Goal: Obtain resource: Download file/media

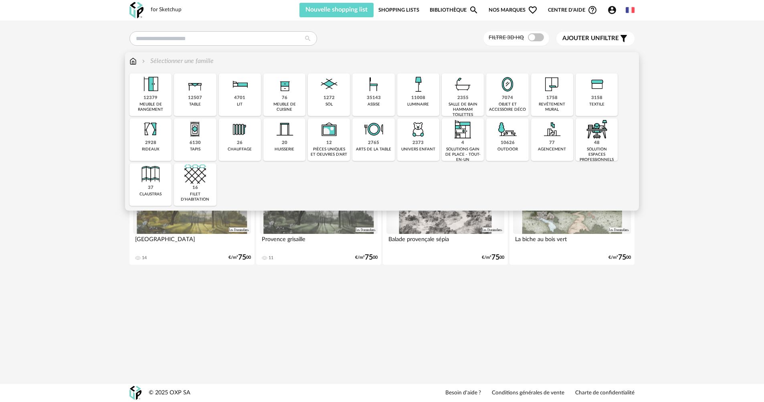
click at [279, 93] on img at bounding box center [285, 84] width 22 height 22
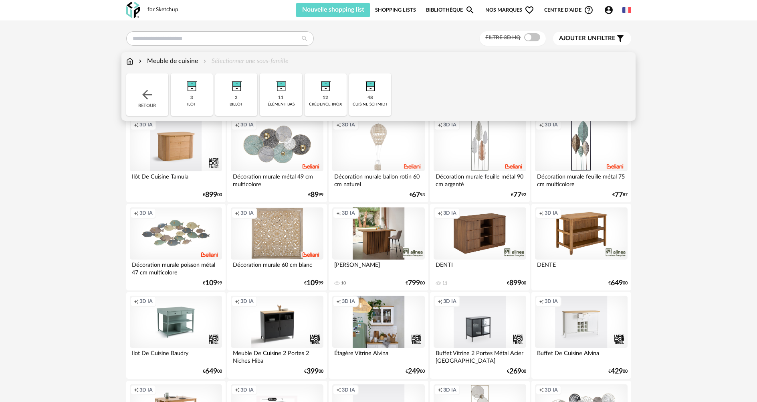
click at [367, 85] on img at bounding box center [371, 84] width 22 height 22
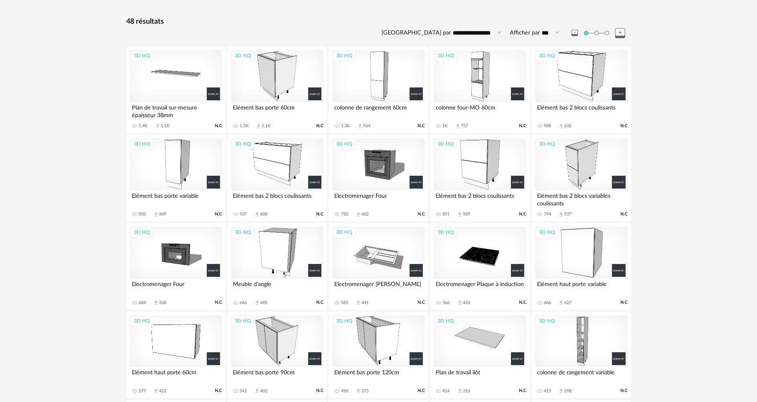
scroll to position [80, 0]
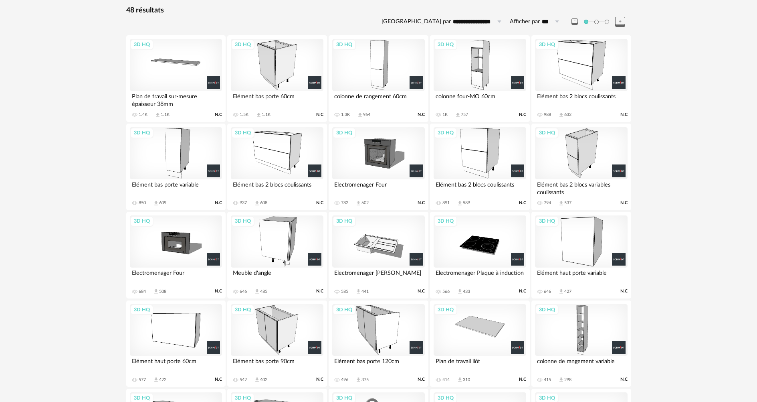
click at [471, 82] on div "3D HQ" at bounding box center [480, 65] width 92 height 52
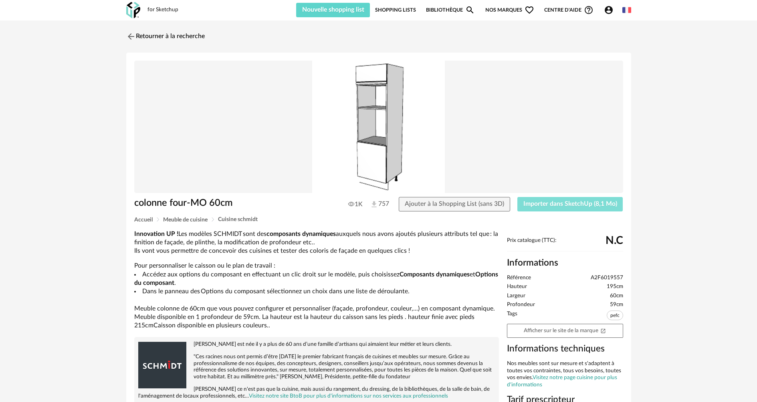
click at [543, 203] on span "Importer dans SketchUp (8,1 Mo)" at bounding box center [571, 203] width 94 height 6
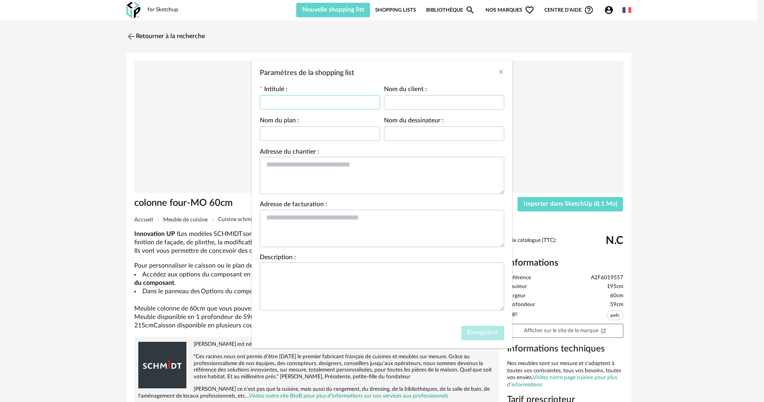
click at [306, 103] on input "Paramètres de la shopping list" at bounding box center [320, 102] width 120 height 14
type input "*"
type input "*********"
click at [401, 105] on input "Paramètres de la shopping list" at bounding box center [444, 102] width 120 height 14
type input "****"
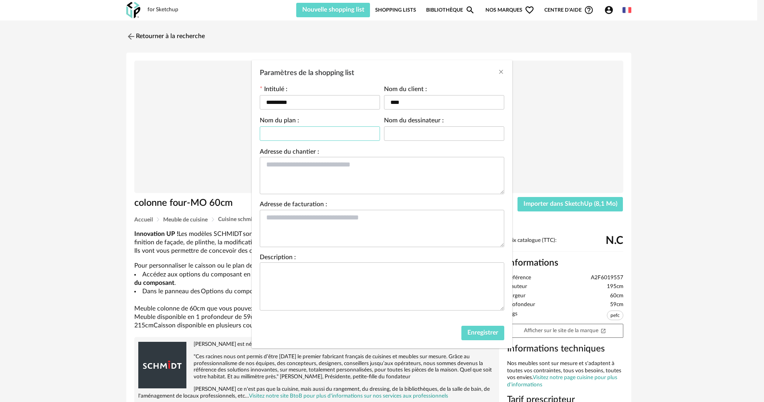
click at [299, 137] on input "Paramètres de la shopping list" at bounding box center [320, 133] width 120 height 14
type input "****"
click at [430, 131] on input "Paramètres de la shopping list" at bounding box center [444, 133] width 120 height 14
type input "******"
click at [318, 167] on textarea "Paramètres de la shopping list" at bounding box center [382, 175] width 245 height 37
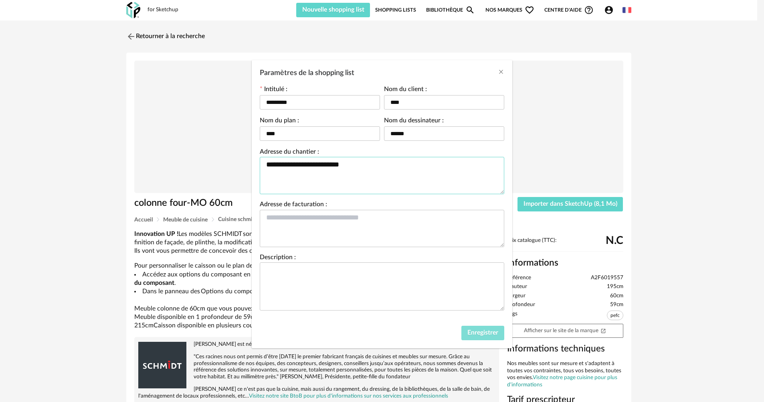
type textarea "**********"
click at [480, 330] on span "Enregistrer" at bounding box center [482, 332] width 31 height 6
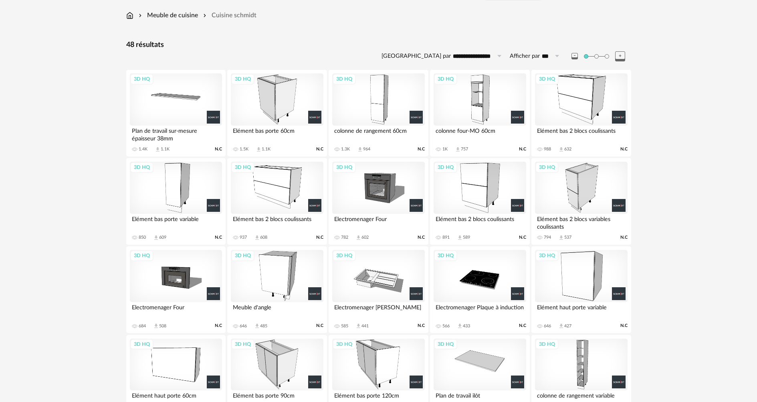
scroll to position [32, 0]
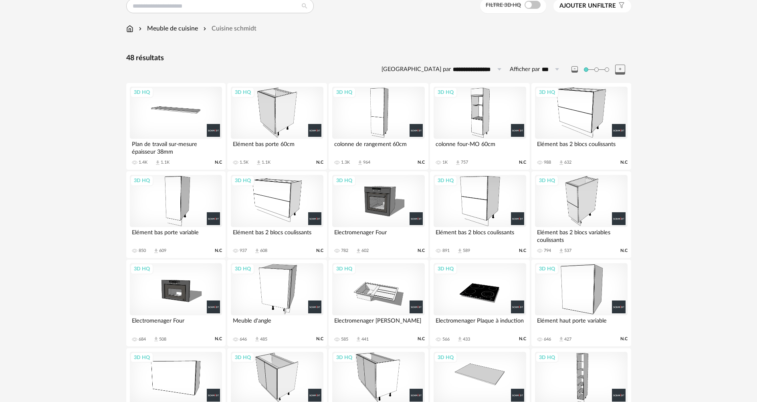
click at [566, 112] on div "3D HQ" at bounding box center [581, 113] width 92 height 52
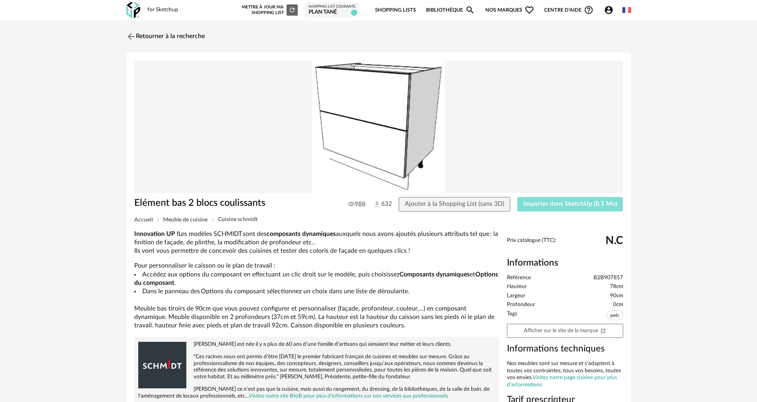
click at [543, 200] on span "Importer dans SketchUp (8,1 Mo)" at bounding box center [571, 203] width 94 height 6
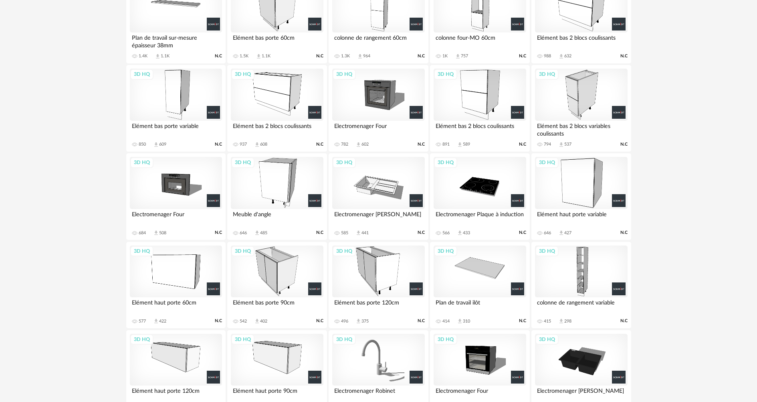
scroll to position [153, 0]
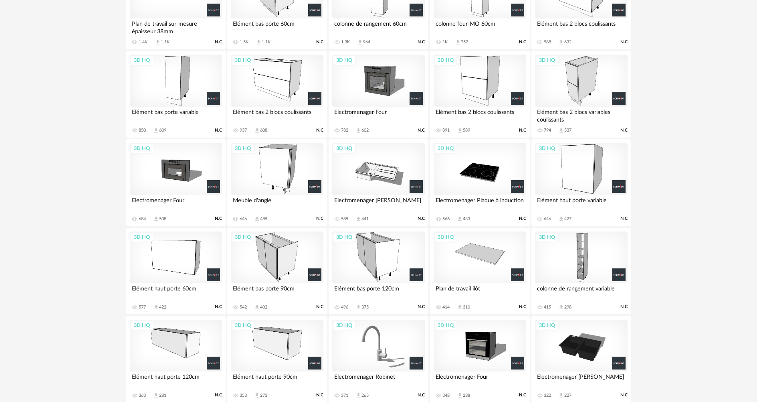
click at [287, 253] on div "3D HQ" at bounding box center [277, 257] width 92 height 52
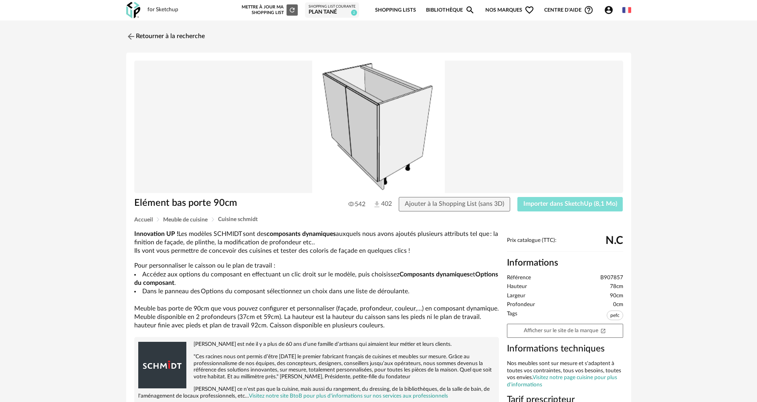
click at [589, 206] on span "Importer dans SketchUp (8,1 Mo)" at bounding box center [571, 203] width 94 height 6
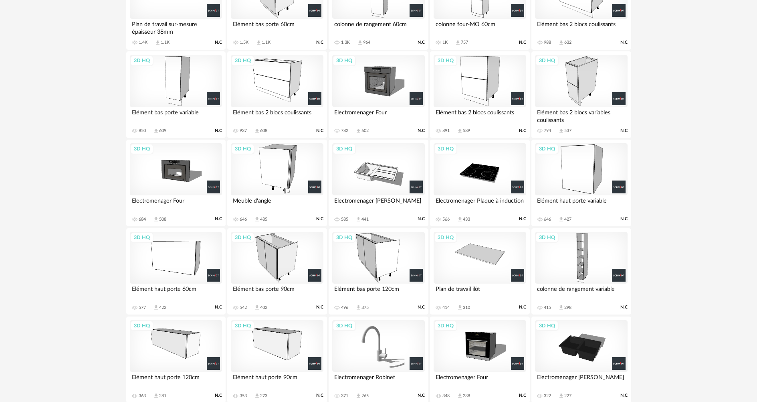
scroll to position [57, 0]
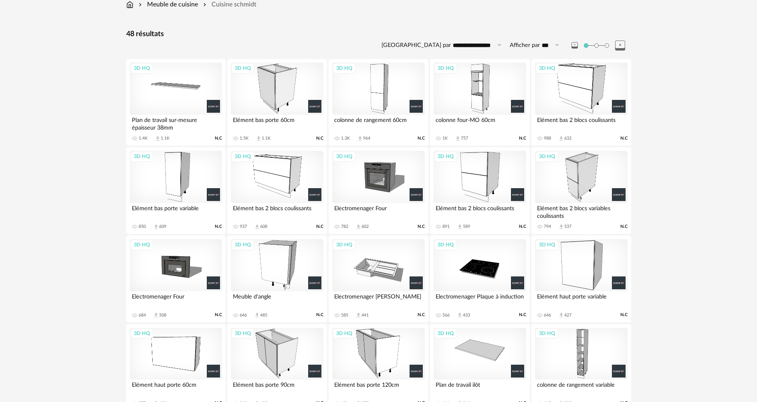
click at [291, 86] on div "3D HQ" at bounding box center [277, 89] width 92 height 52
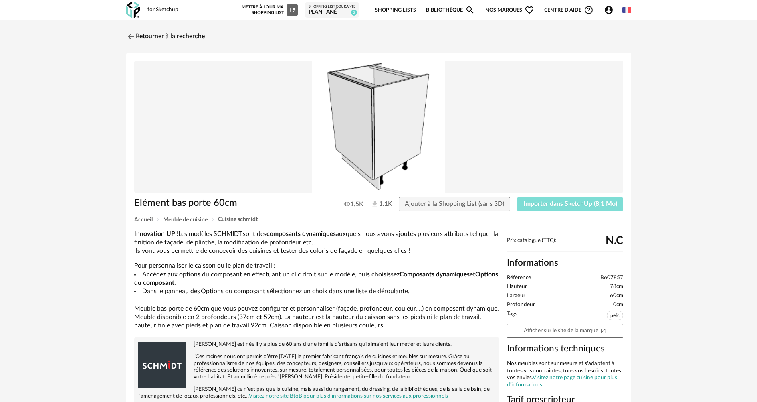
click at [551, 200] on button "Importer dans SketchUp (8,1 Mo)" at bounding box center [571, 204] width 106 height 14
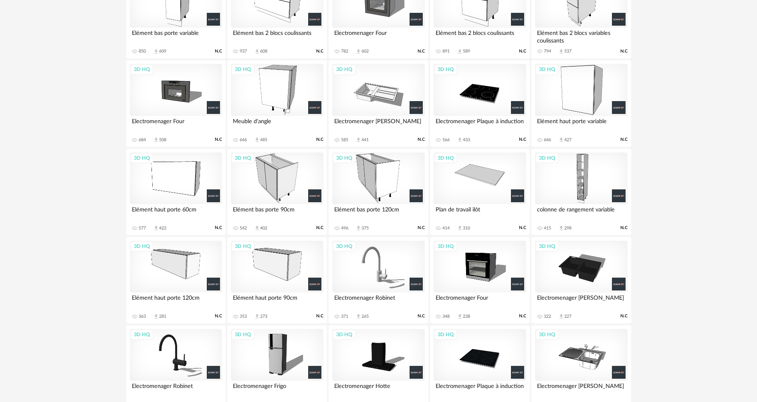
scroll to position [233, 0]
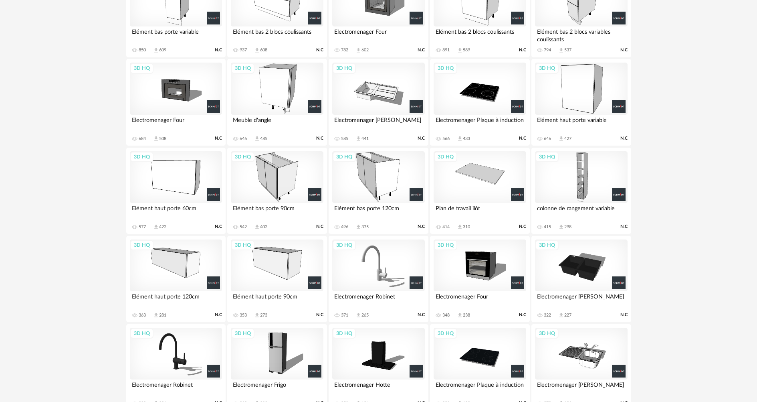
click at [271, 267] on div "3D HQ" at bounding box center [277, 265] width 92 height 52
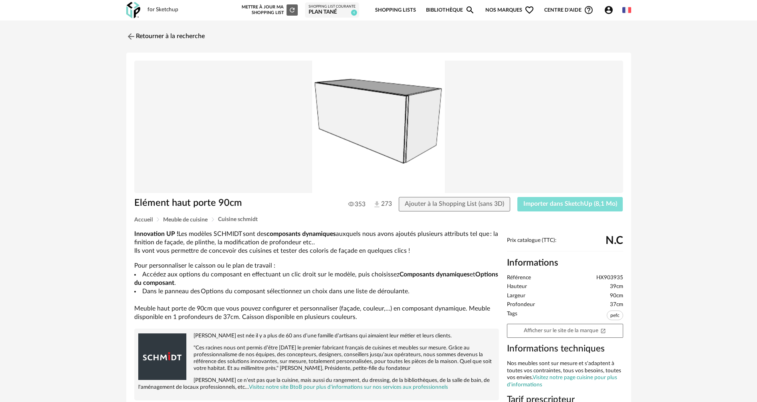
click at [571, 200] on button "Importer dans SketchUp (8,1 Mo)" at bounding box center [571, 204] width 106 height 14
click at [127, 33] on img at bounding box center [130, 36] width 12 height 12
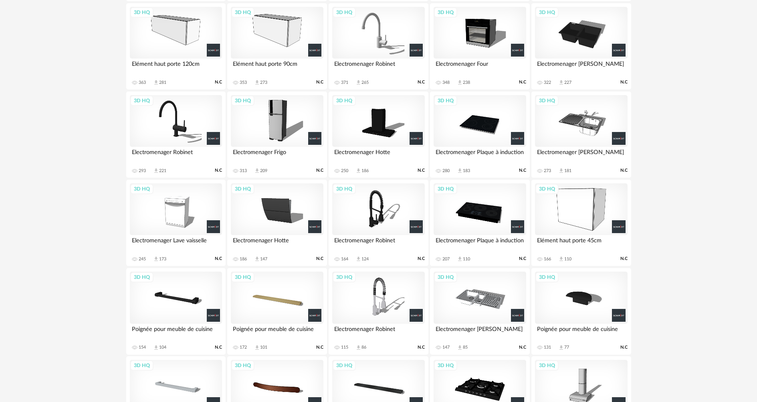
scroll to position [385, 0]
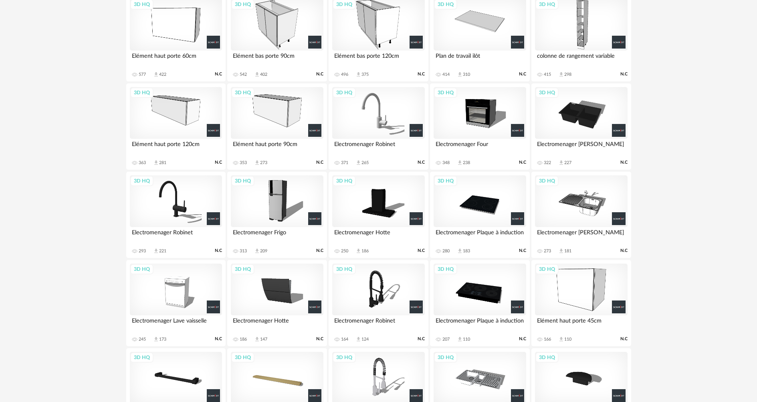
click at [170, 116] on div "3D HQ" at bounding box center [176, 113] width 92 height 52
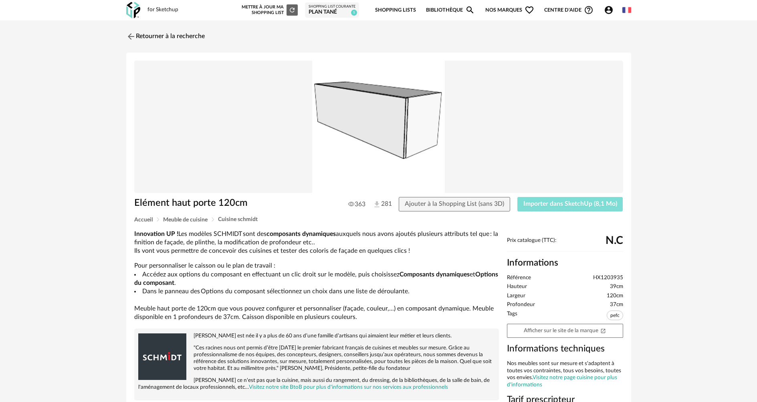
click at [586, 204] on span "Importer dans SketchUp (8,1 Mo)" at bounding box center [571, 203] width 94 height 6
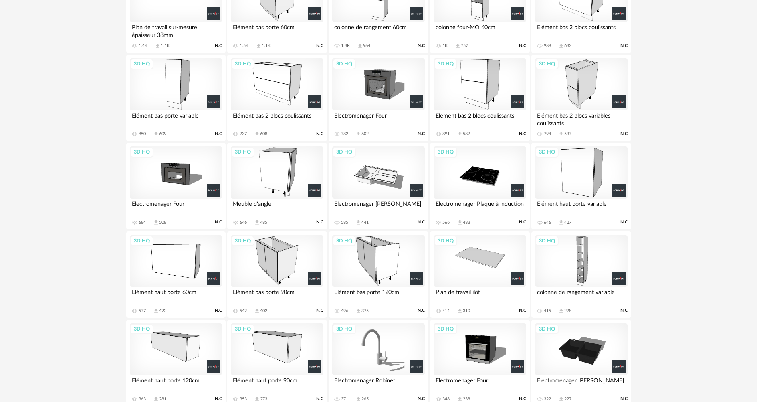
scroll to position [145, 0]
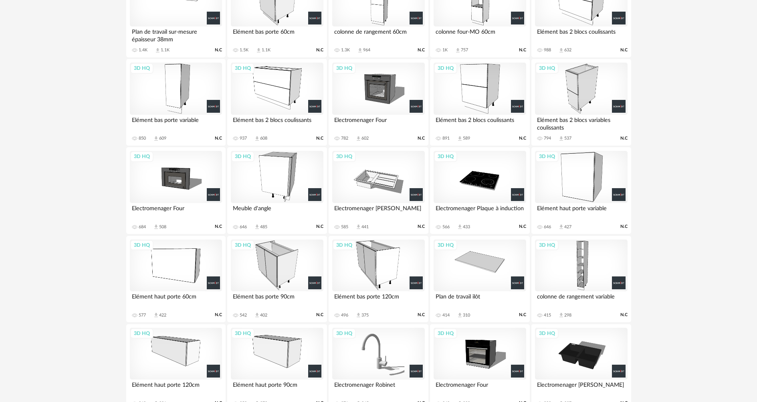
click at [589, 88] on div "3D HQ" at bounding box center [581, 89] width 92 height 52
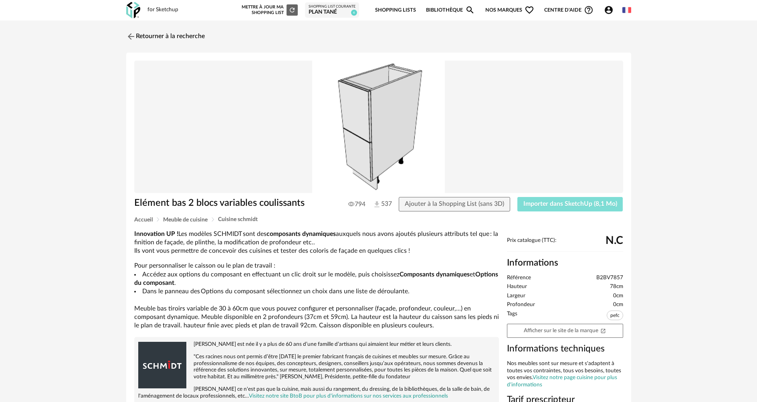
click at [581, 206] on span "Importer dans SketchUp (8,1 Mo)" at bounding box center [571, 203] width 94 height 6
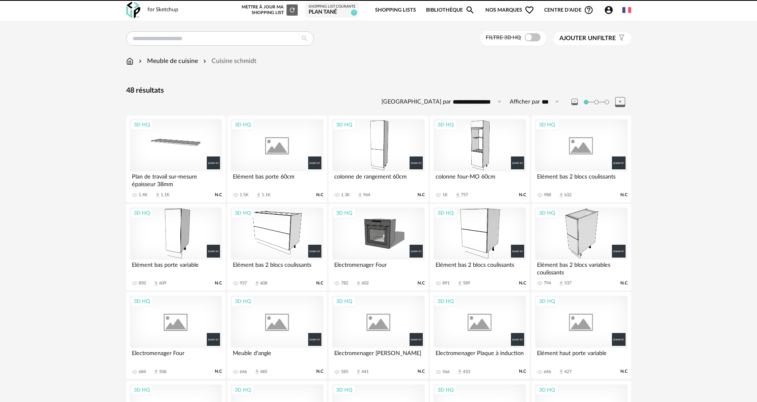
scroll to position [201, 0]
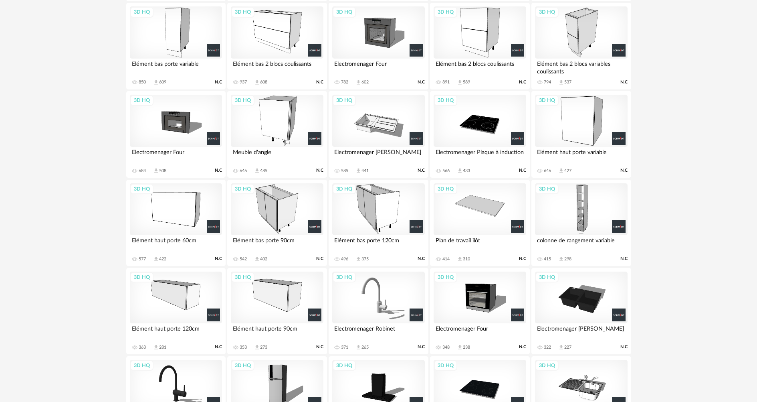
click at [368, 208] on div "3D HQ" at bounding box center [378, 209] width 92 height 52
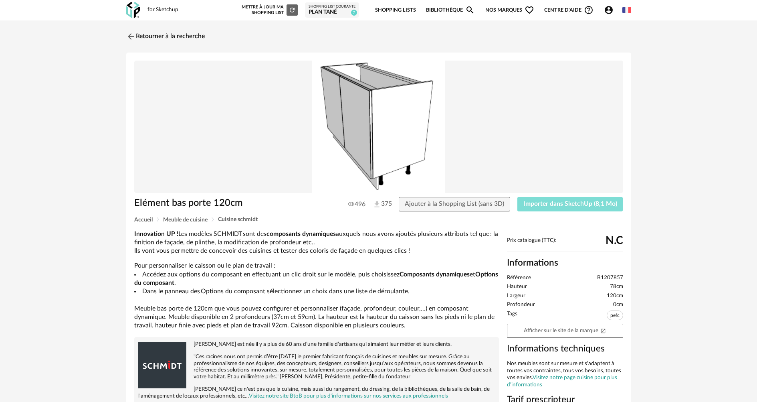
click at [540, 208] on button "Importer dans SketchUp (8,1 Mo)" at bounding box center [571, 204] width 106 height 14
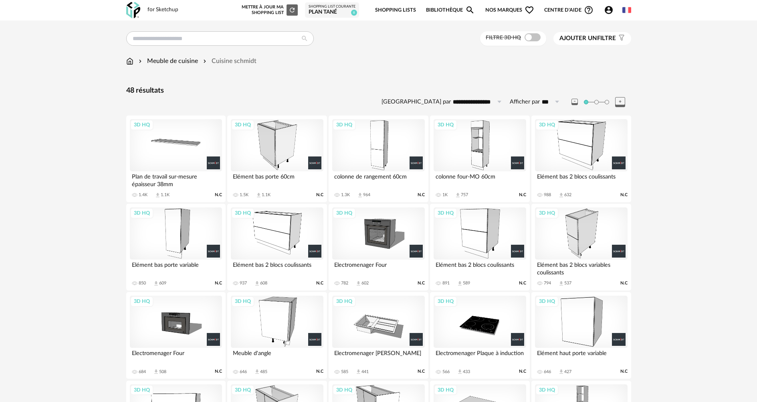
click at [184, 146] on div "3D HQ" at bounding box center [176, 145] width 92 height 52
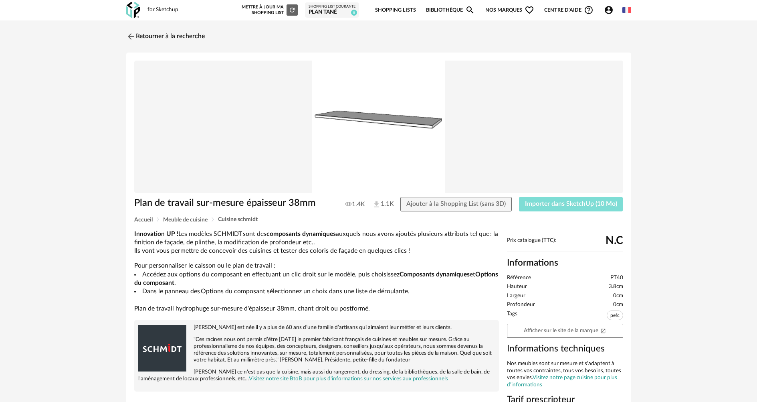
click at [560, 205] on span "Importer dans SketchUp (10 Mo)" at bounding box center [571, 203] width 92 height 6
